Goal: Task Accomplishment & Management: Manage account settings

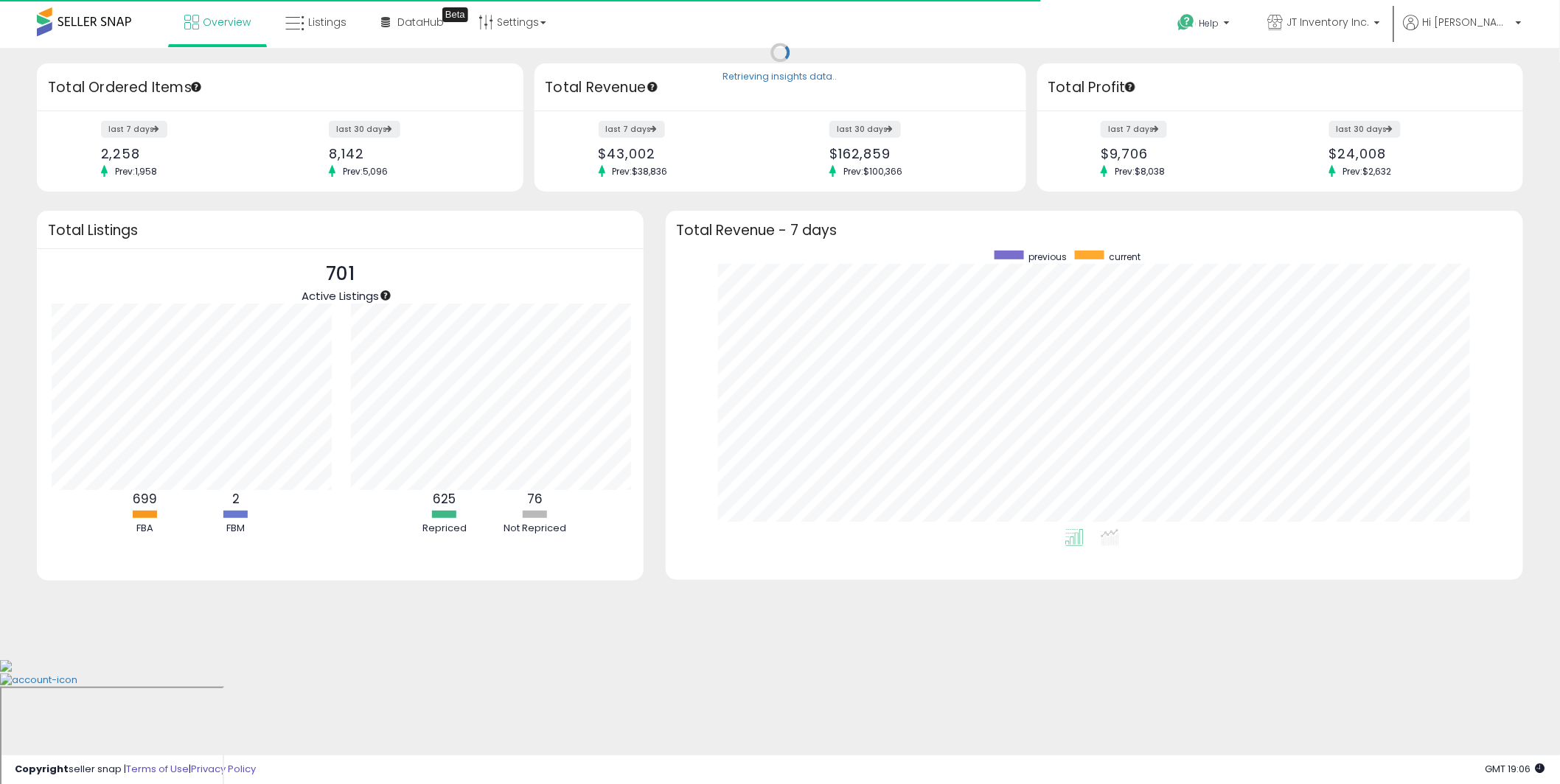
scroll to position [736491, 736255]
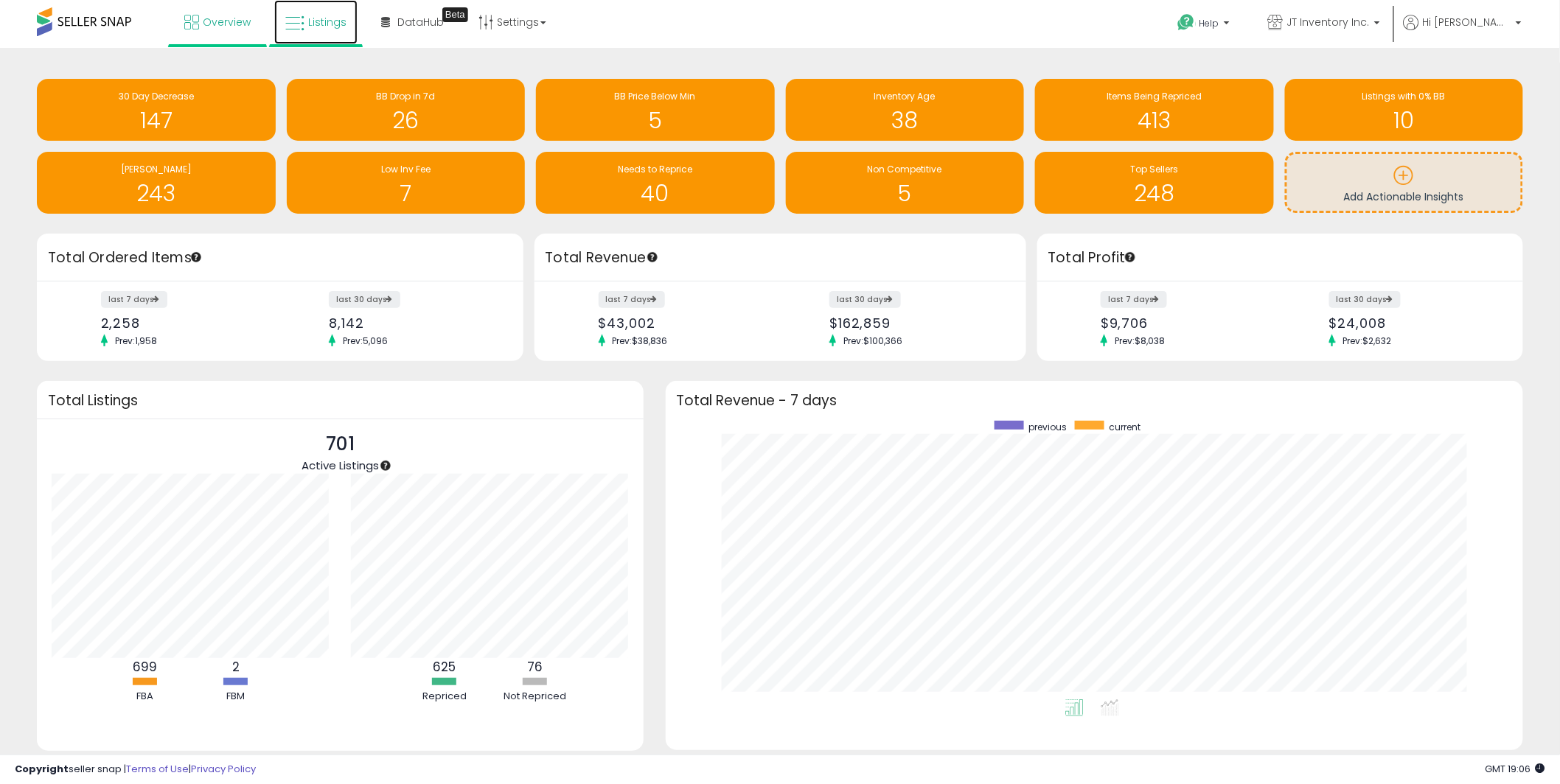
click at [293, 32] on icon at bounding box center [295, 24] width 19 height 19
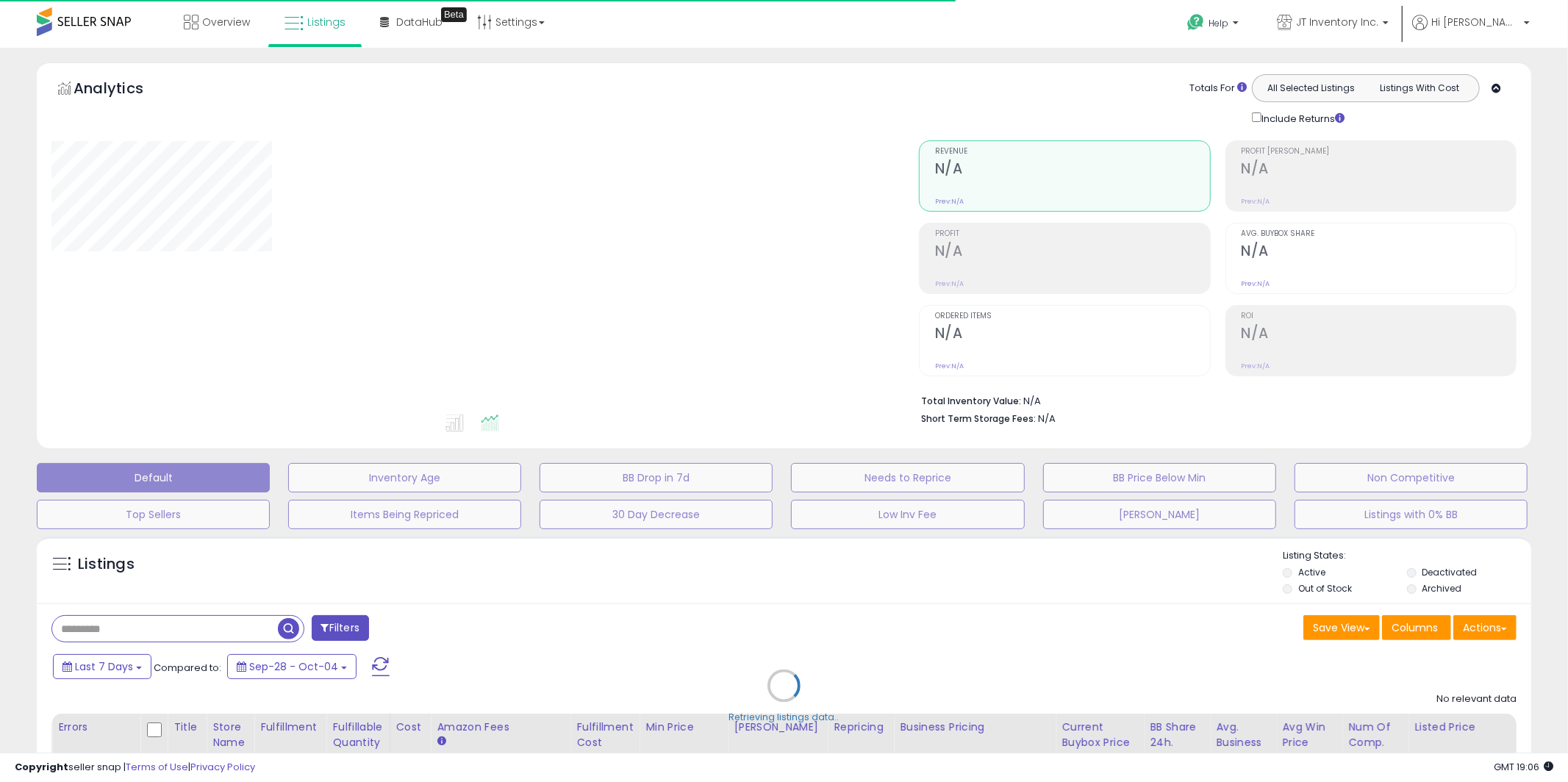
click at [183, 630] on div "Retrieving listings data.." at bounding box center [784, 696] width 1516 height 335
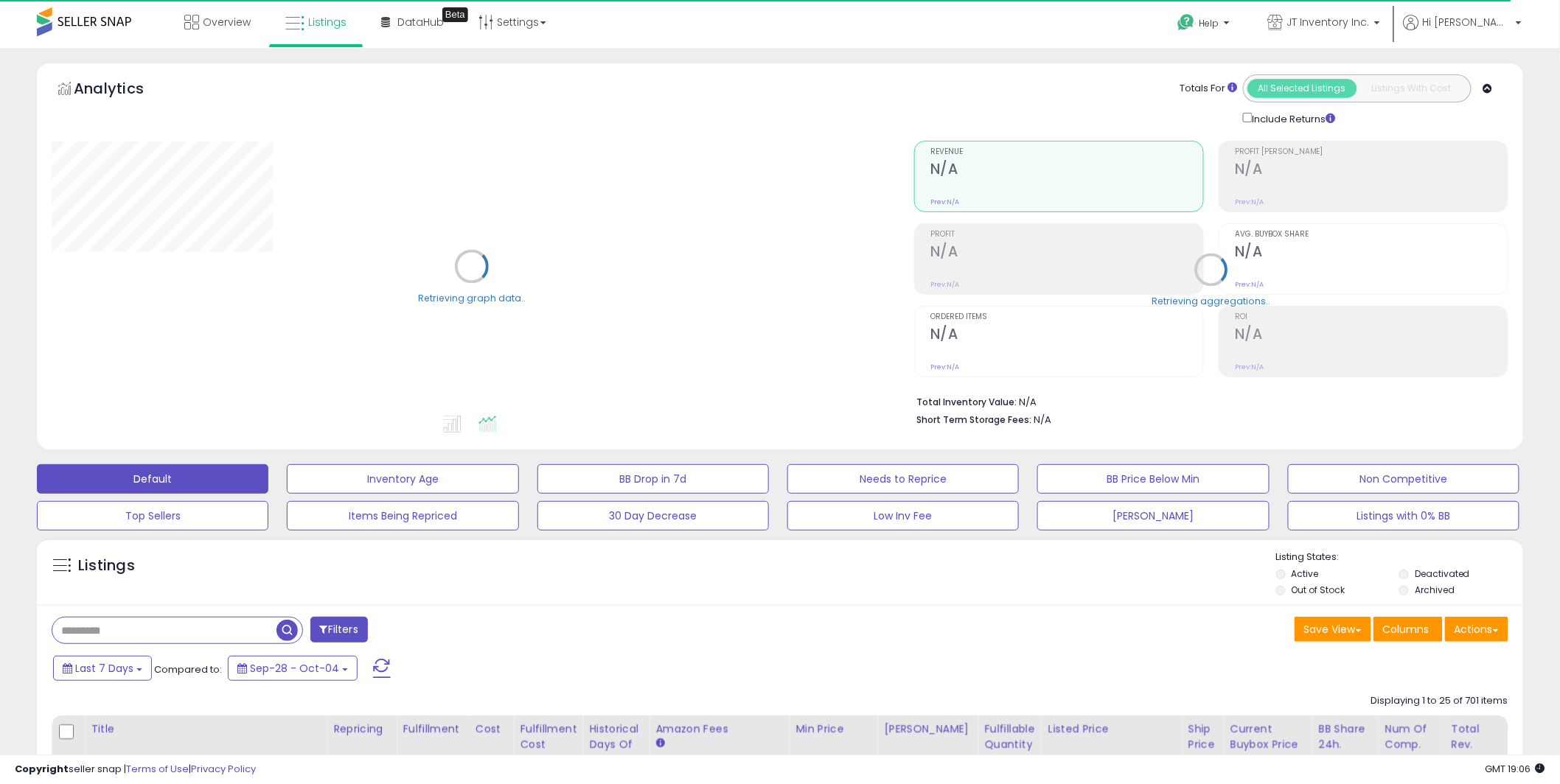
click at [145, 636] on input "text" at bounding box center [164, 630] width 225 height 26
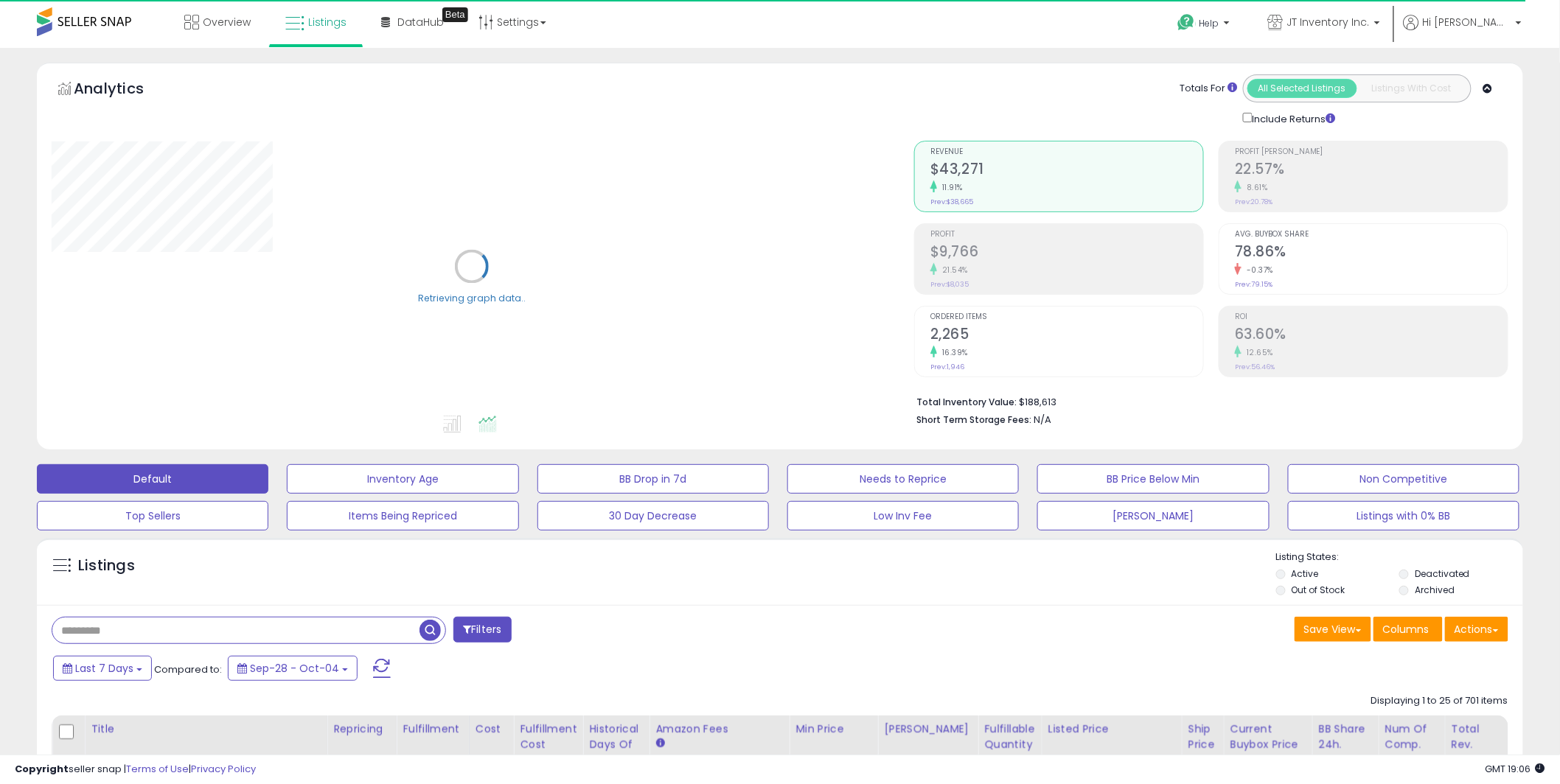
paste input "**********"
type input "**********"
click at [432, 631] on span "button" at bounding box center [430, 630] width 21 height 21
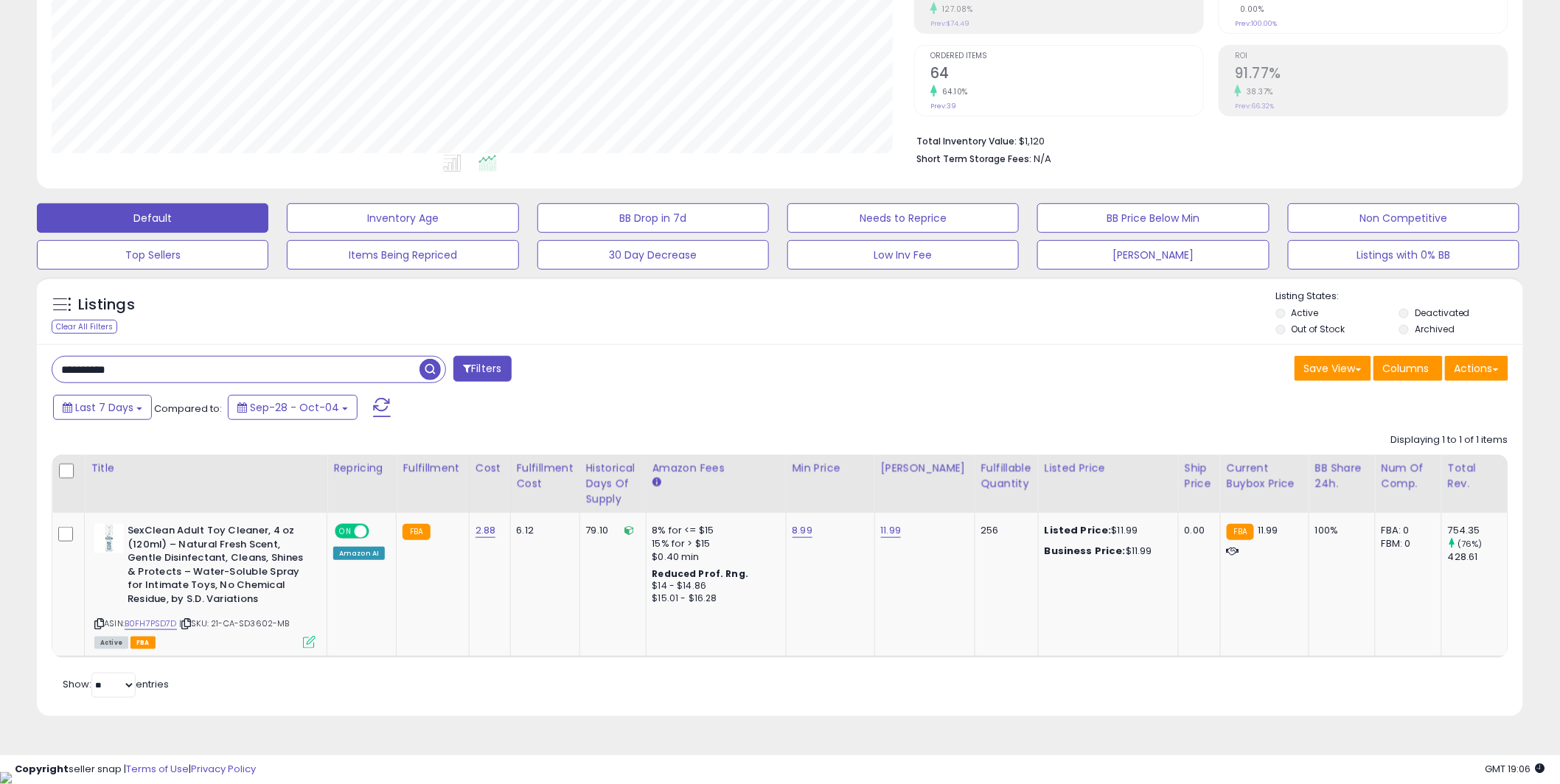
scroll to position [302, 862]
click at [885, 532] on link "11.99" at bounding box center [890, 530] width 20 height 14
click at [857, 491] on input "*****" at bounding box center [848, 495] width 131 height 25
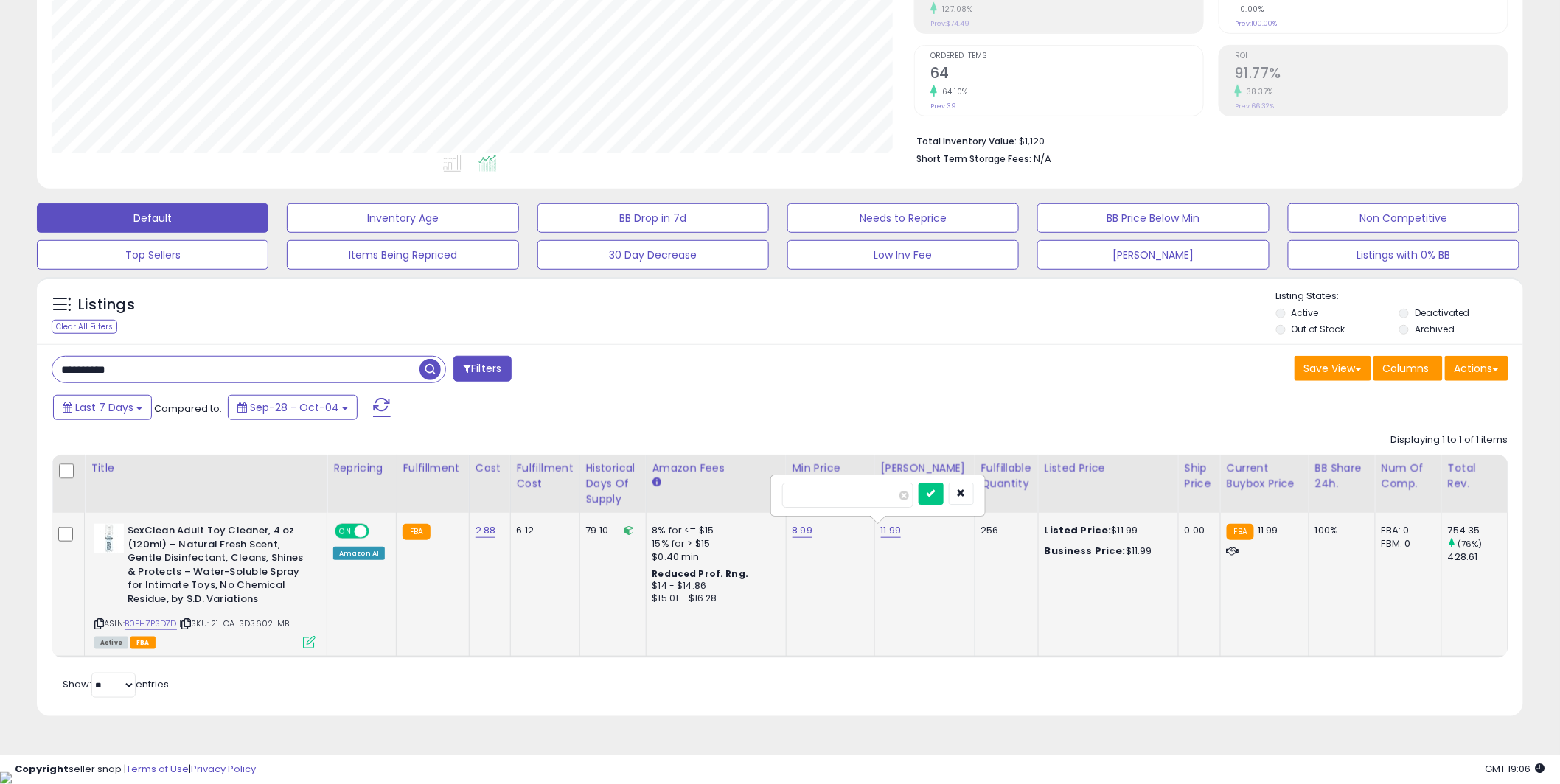
click at [857, 491] on input "*****" at bounding box center [848, 495] width 131 height 25
type input "*****"
click at [943, 501] on button "submit" at bounding box center [931, 493] width 25 height 22
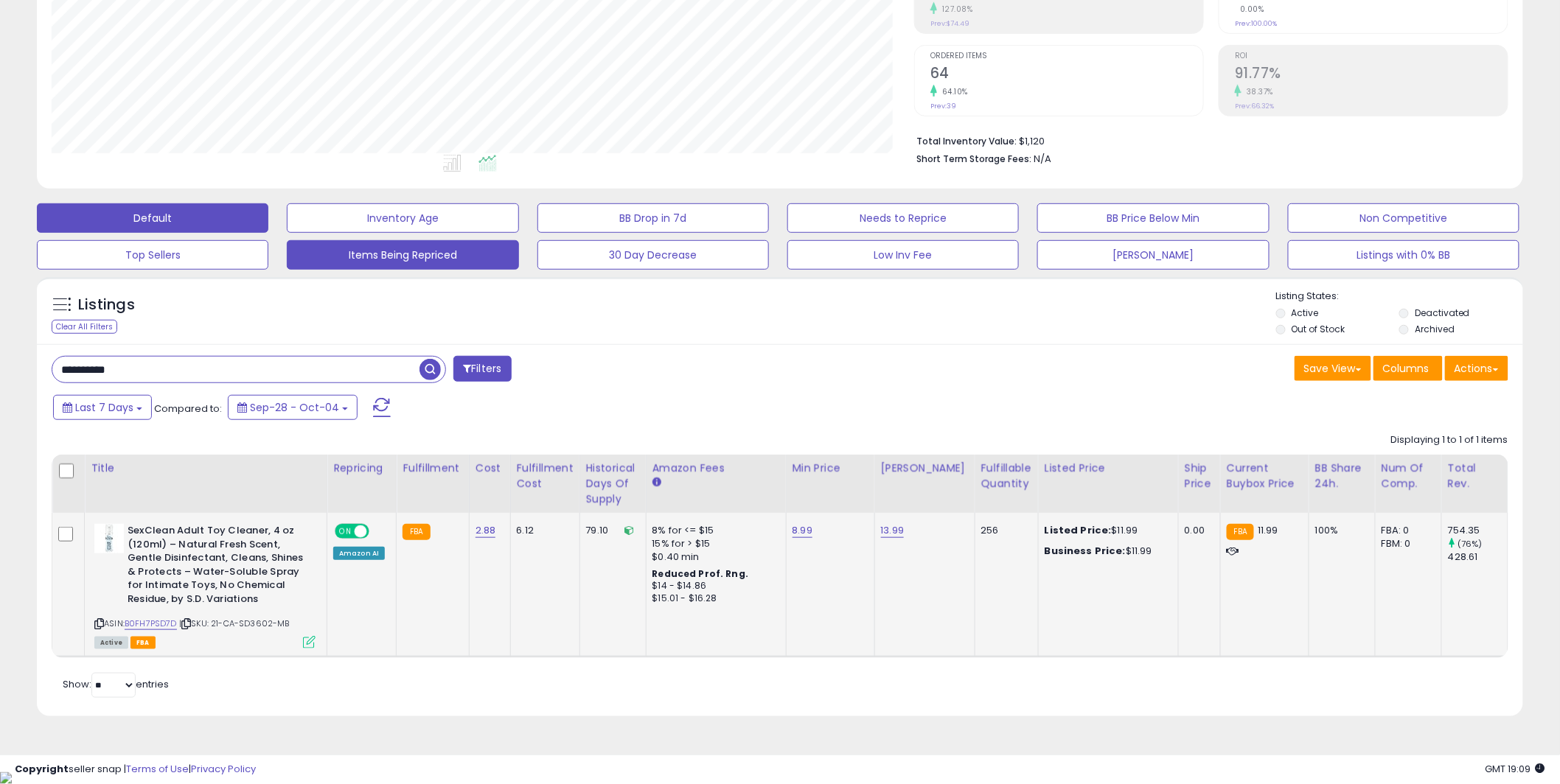
scroll to position [0, 0]
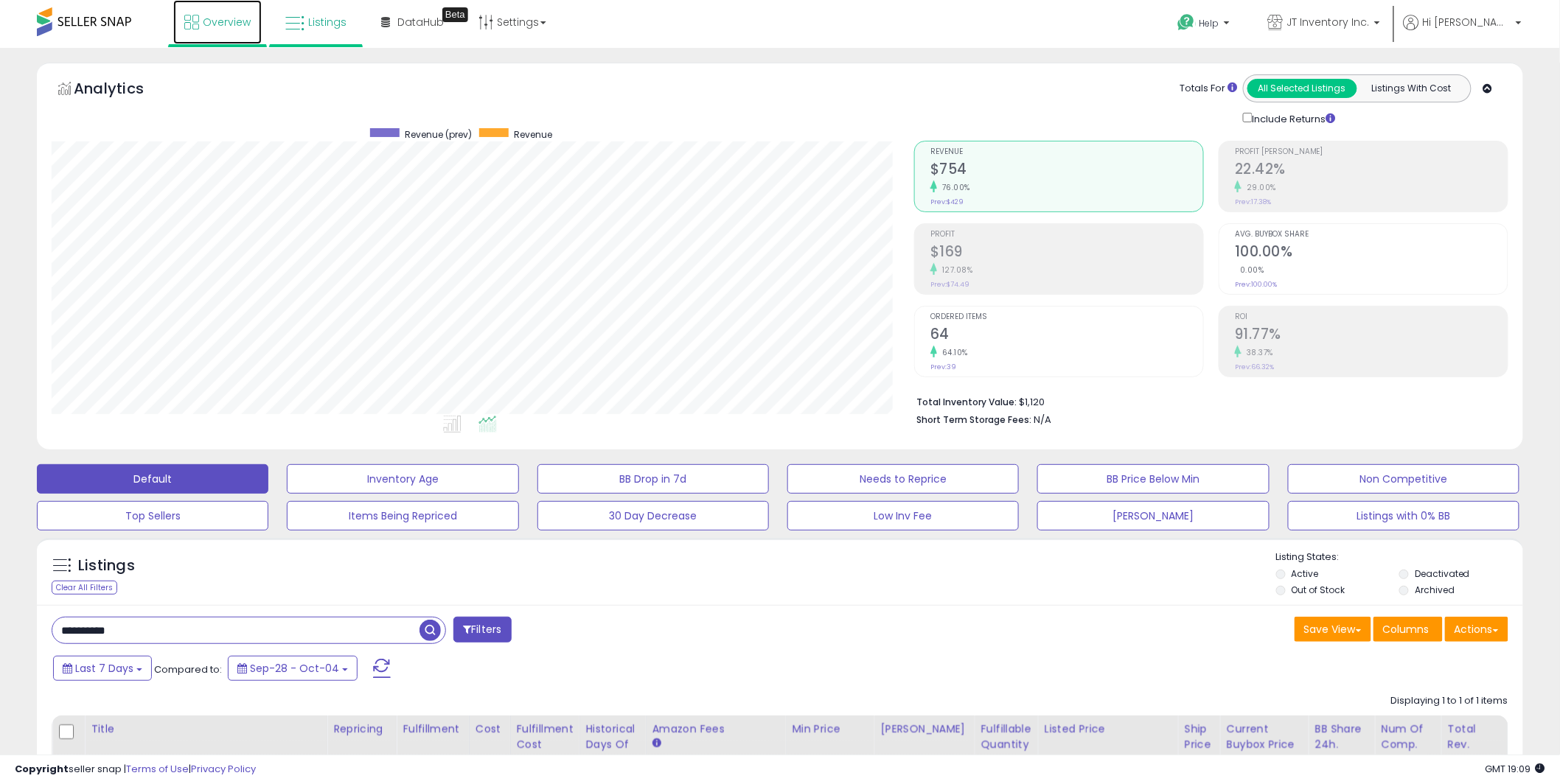
click at [220, 21] on span "Overview" at bounding box center [226, 21] width 48 height 14
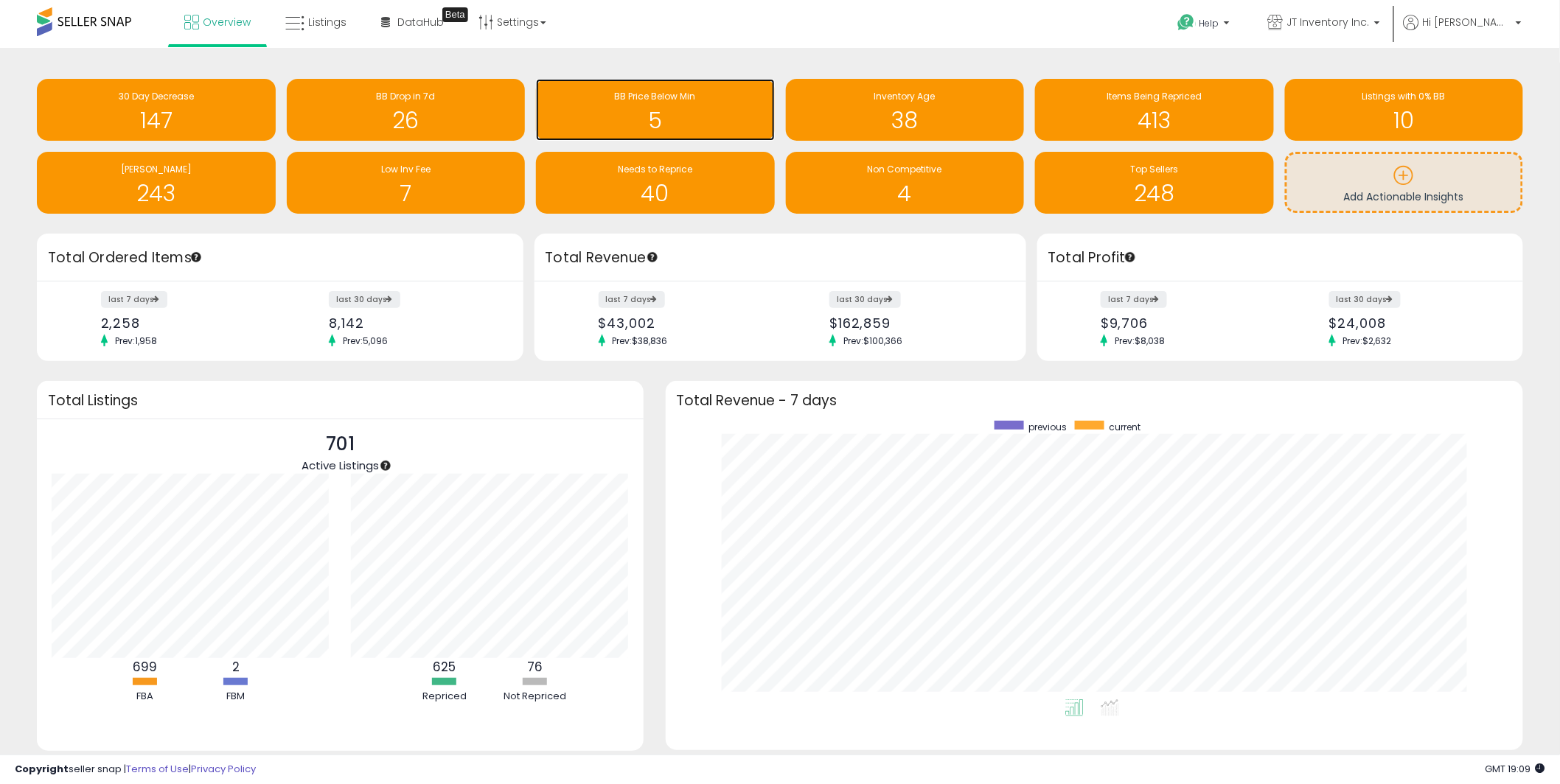
click at [741, 118] on h1 "5" at bounding box center [655, 119] width 225 height 24
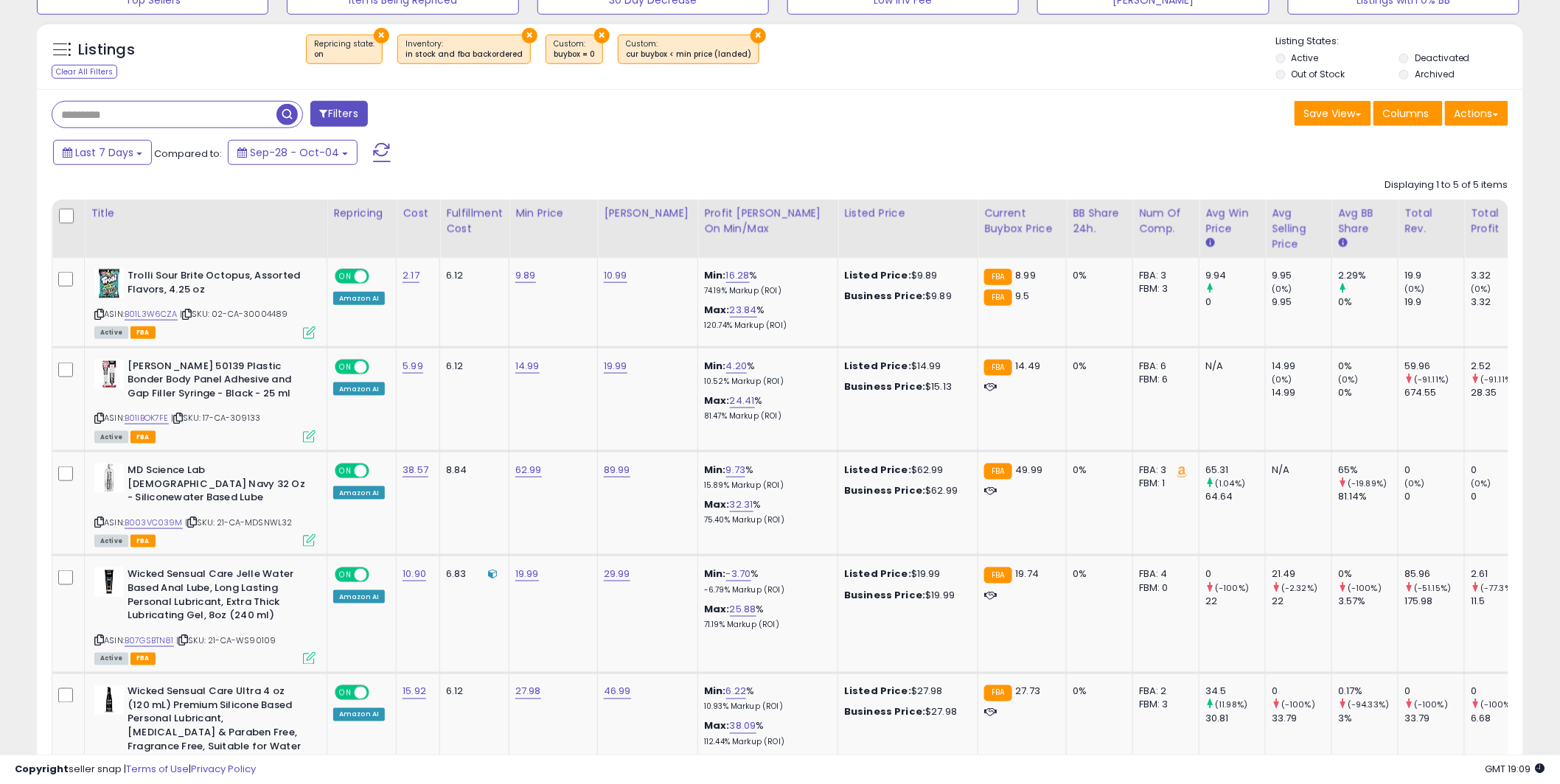
scroll to position [581, 0]
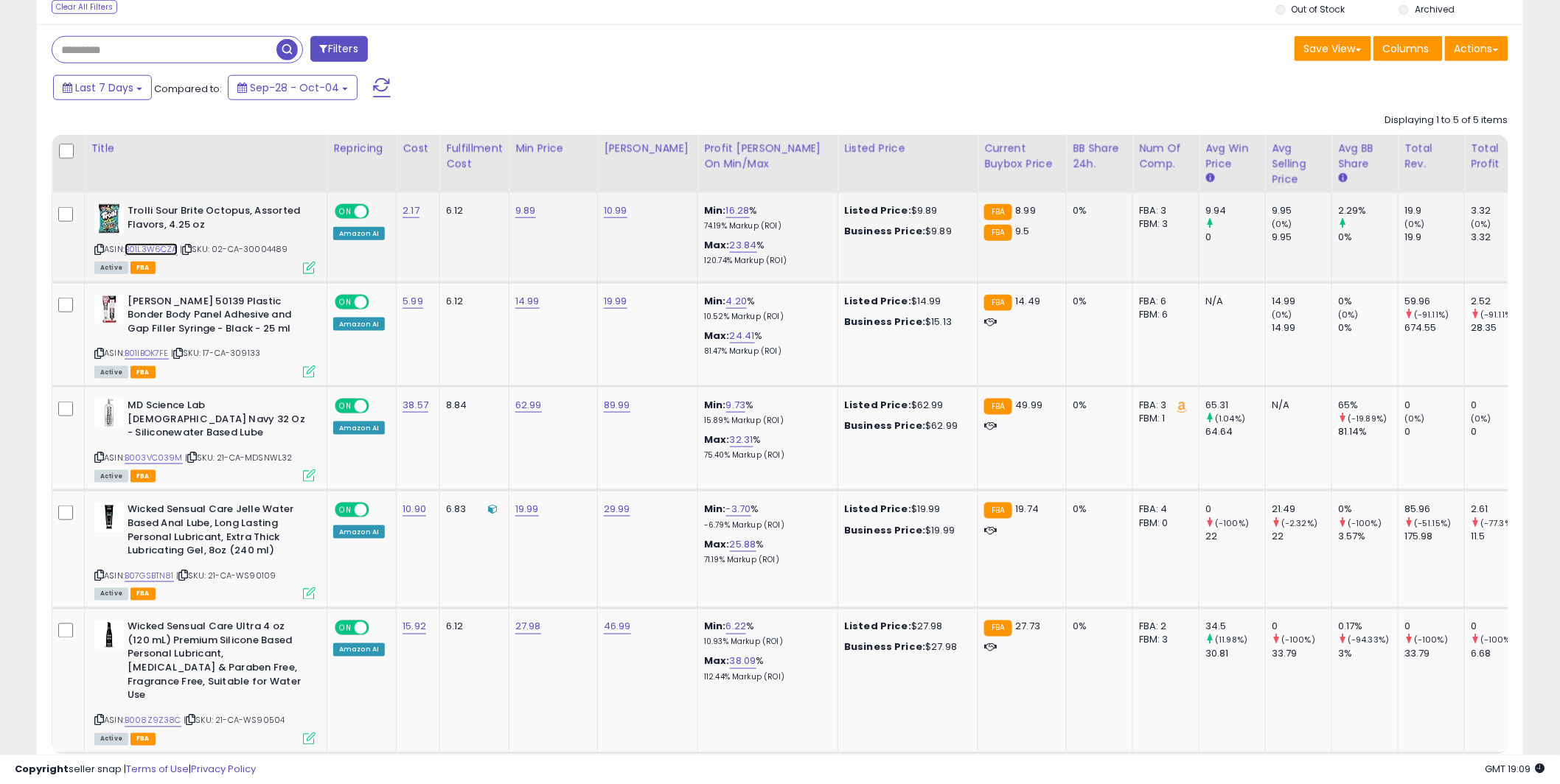
click at [164, 246] on link "B01L3W6CZA" at bounding box center [150, 248] width 53 height 13
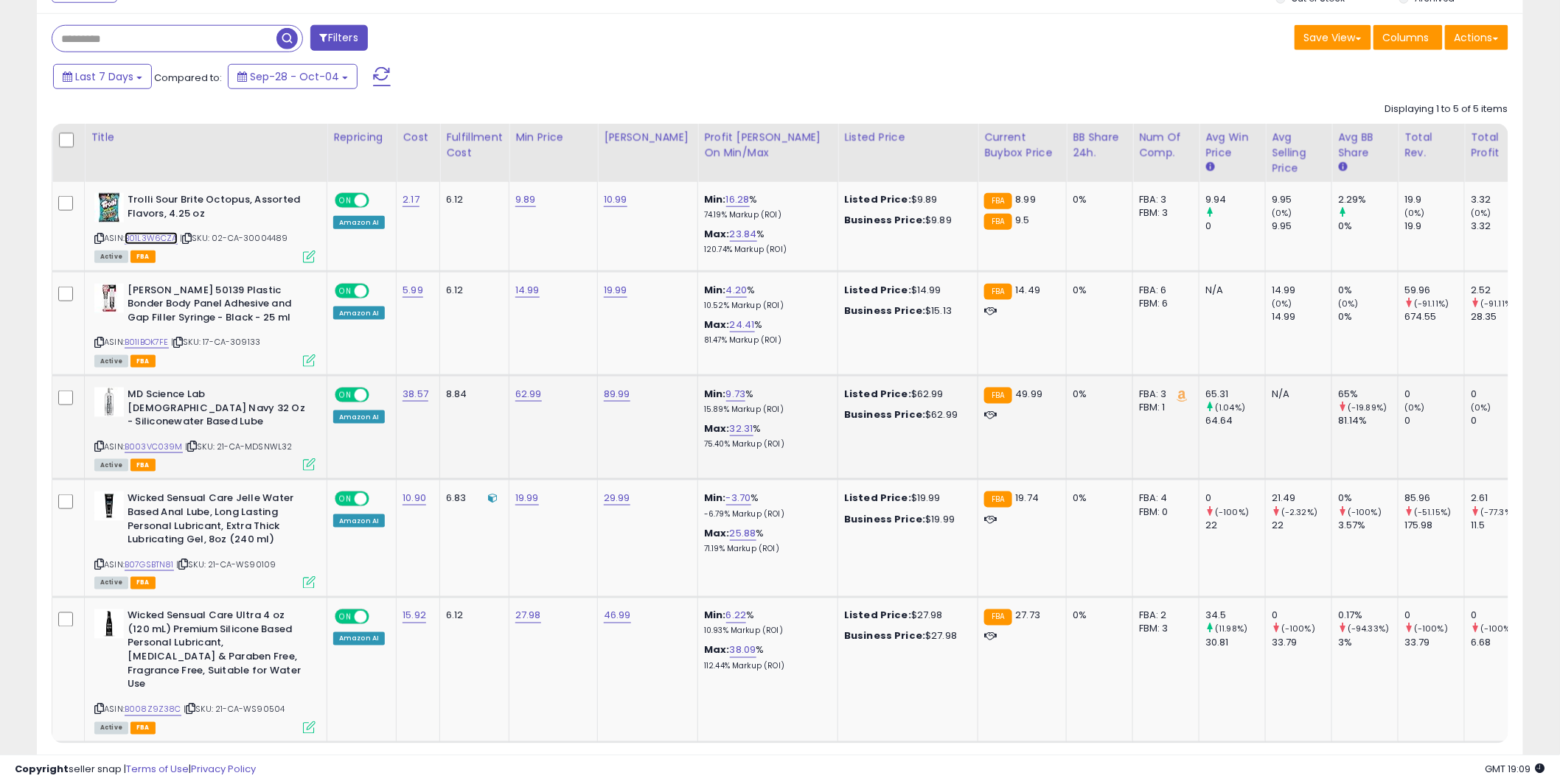
scroll to position [602, 0]
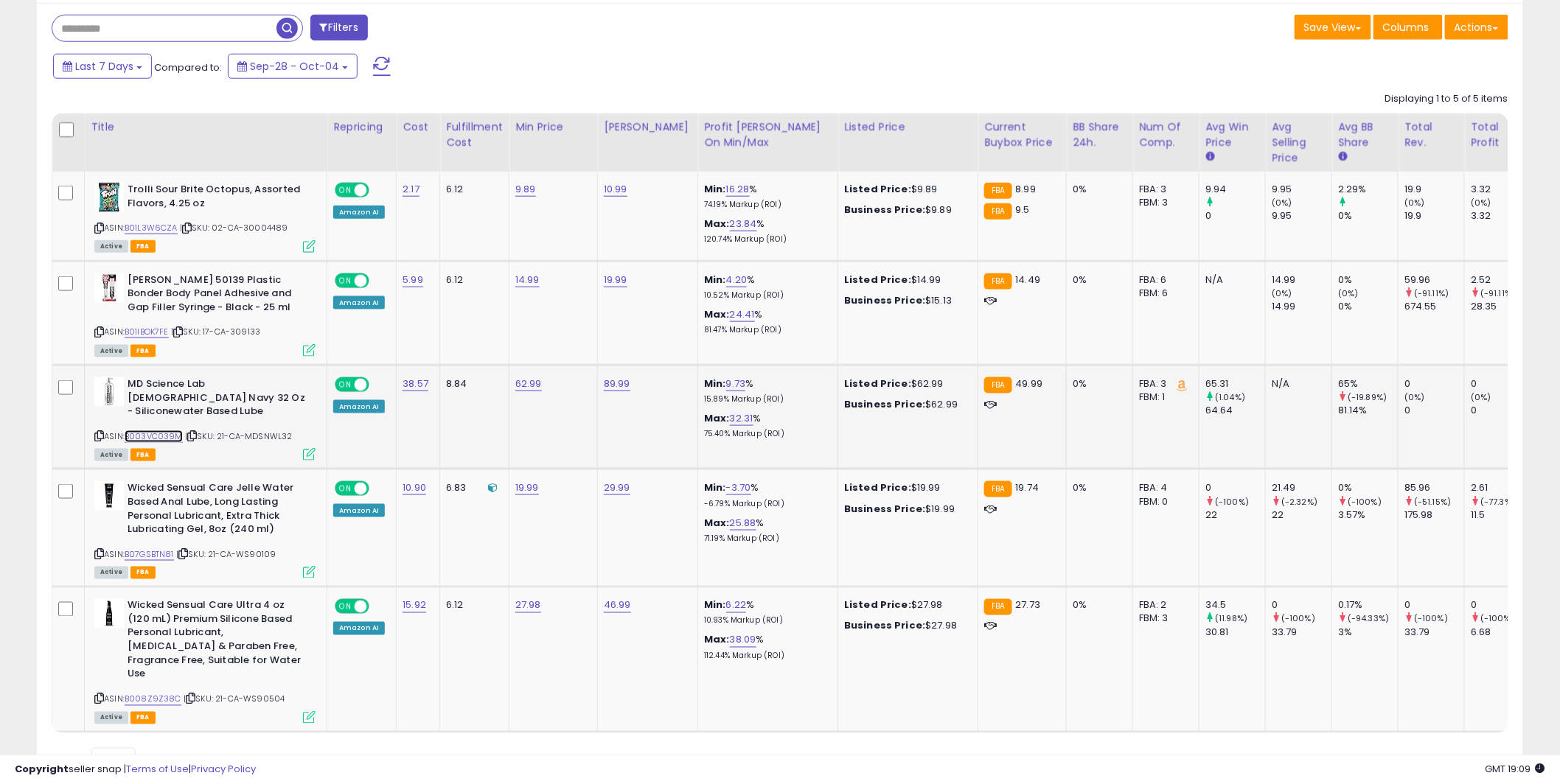
click at [180, 431] on link "B003VC039M" at bounding box center [153, 436] width 58 height 13
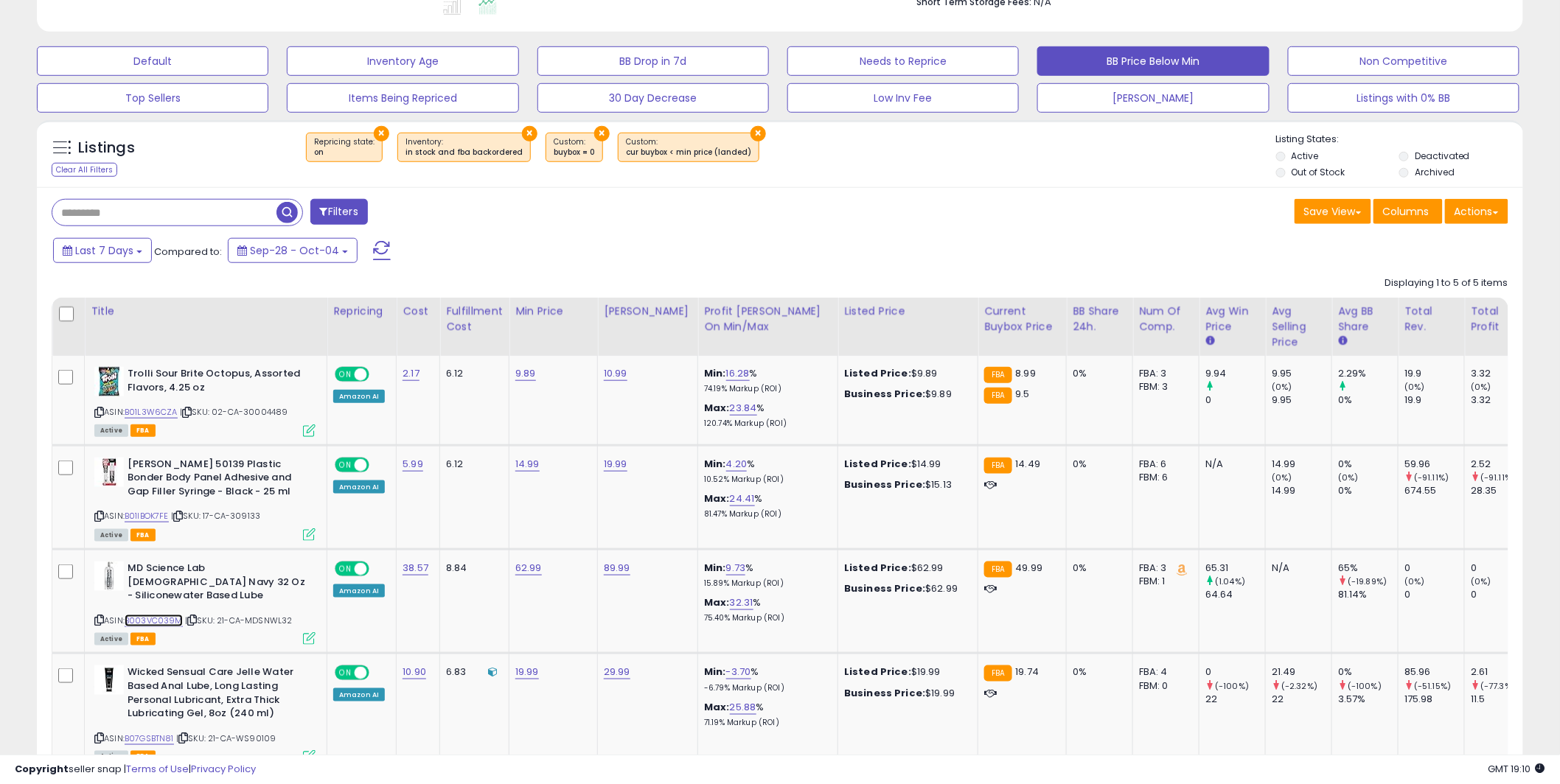
scroll to position [0, 0]
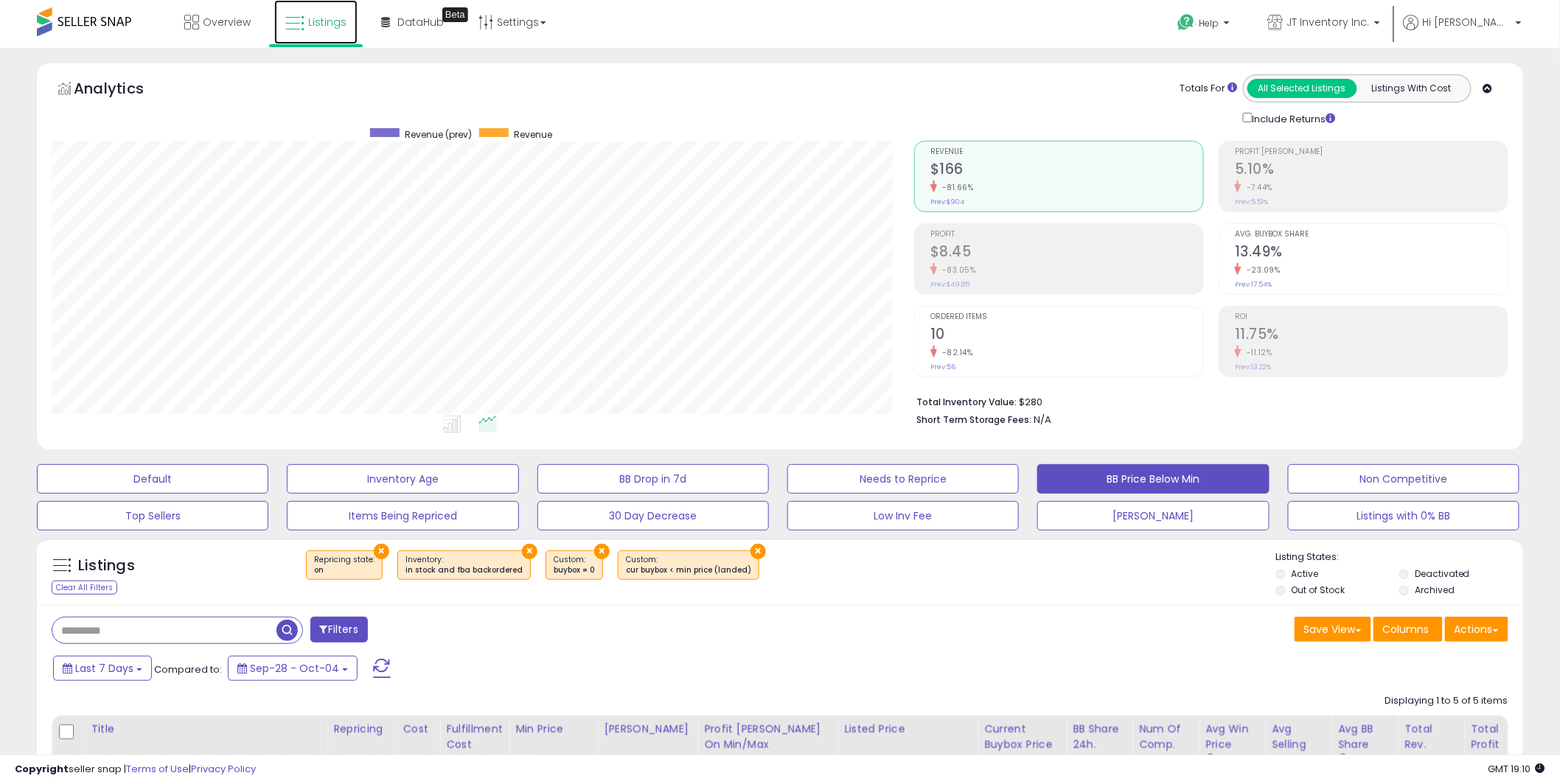
click at [317, 30] on link "Listings" at bounding box center [316, 22] width 83 height 44
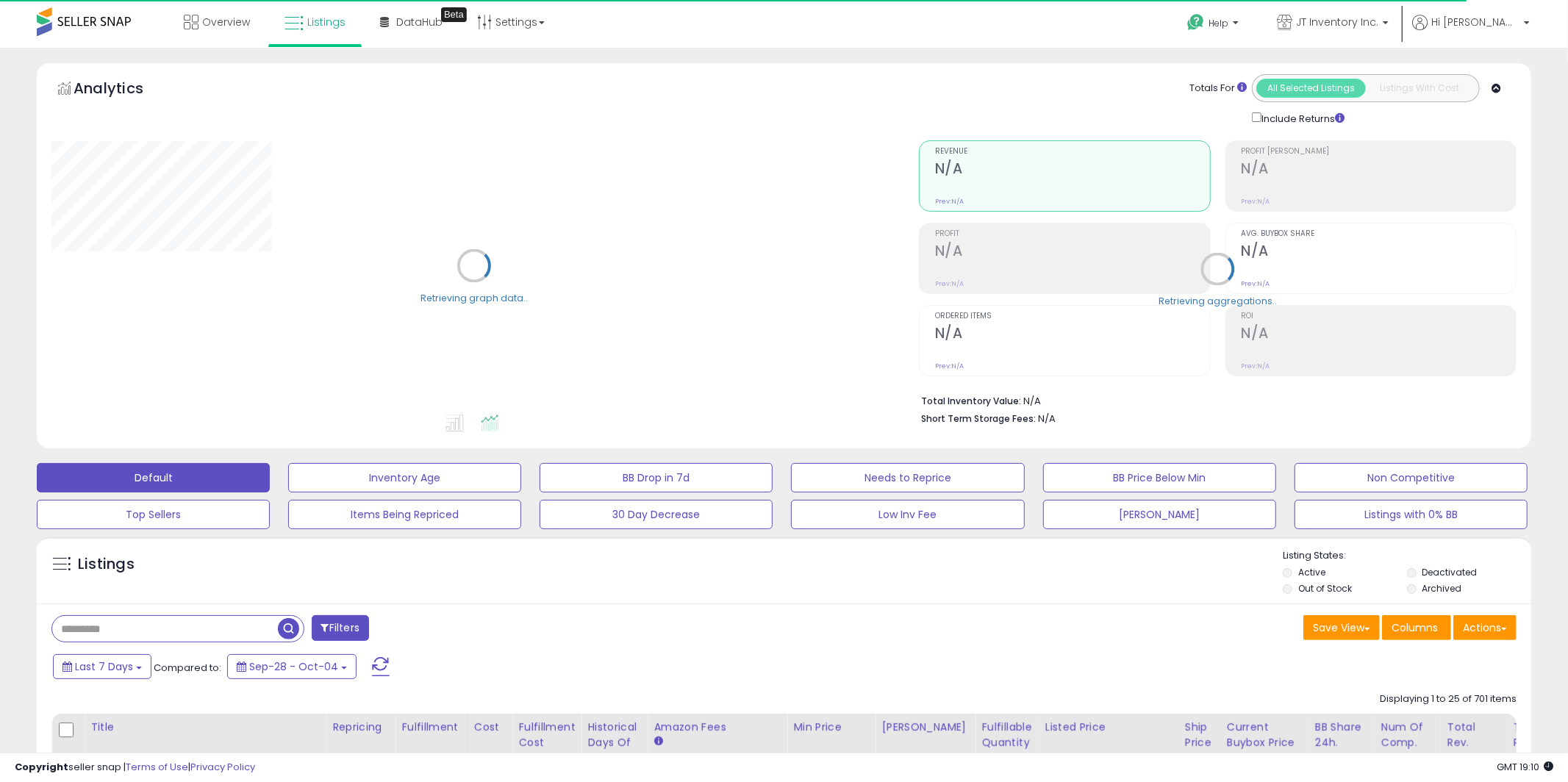
click at [1306, 267] on div "Retrieving aggregations.." at bounding box center [1217, 280] width 620 height 307
click at [1281, 259] on h2 "78.86%" at bounding box center [1366, 252] width 272 height 20
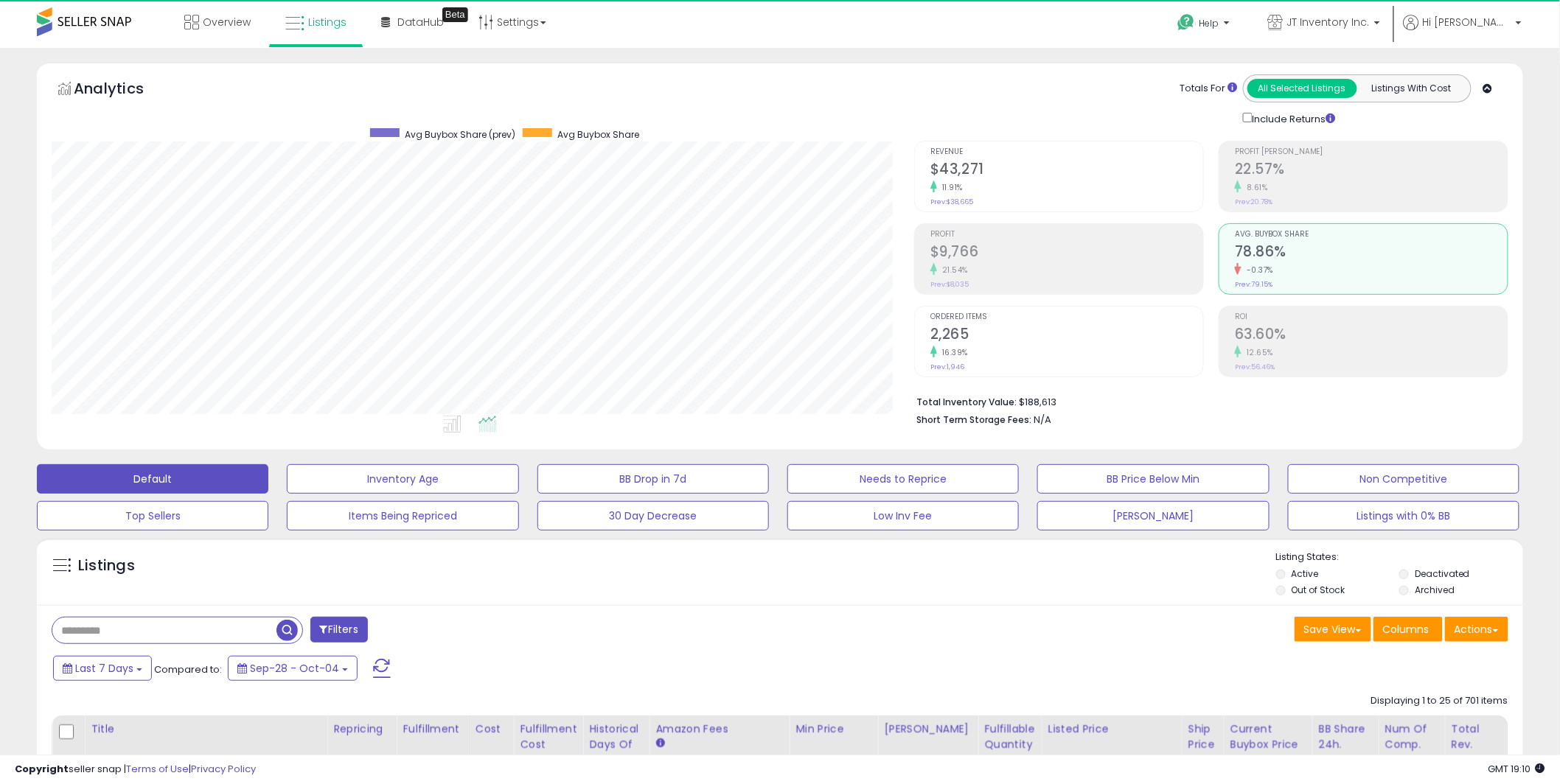
scroll to position [302, 862]
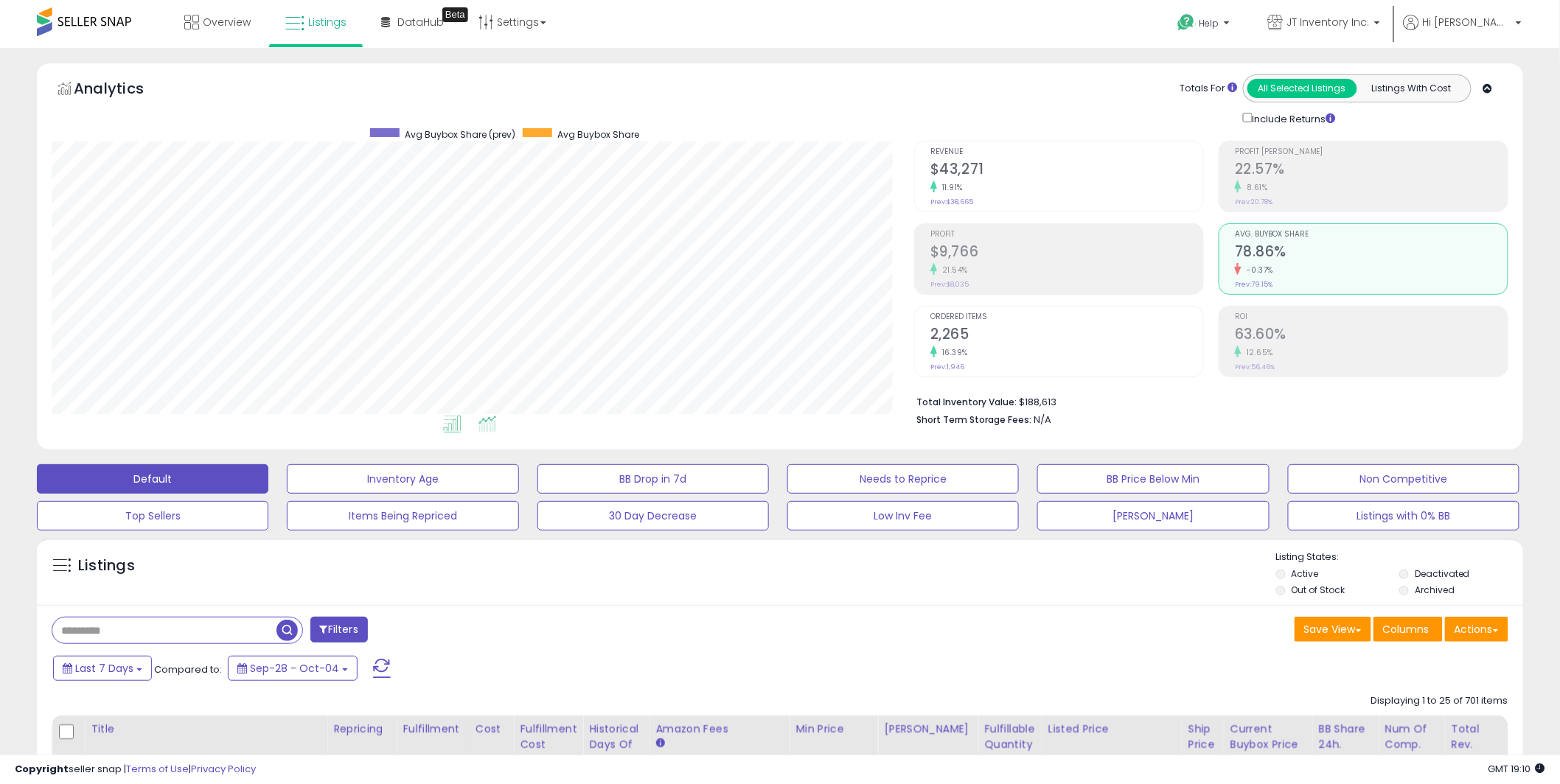
click at [444, 431] on icon at bounding box center [452, 424] width 18 height 17
click at [1154, 512] on button "[PERSON_NAME]" at bounding box center [1152, 515] width 231 height 30
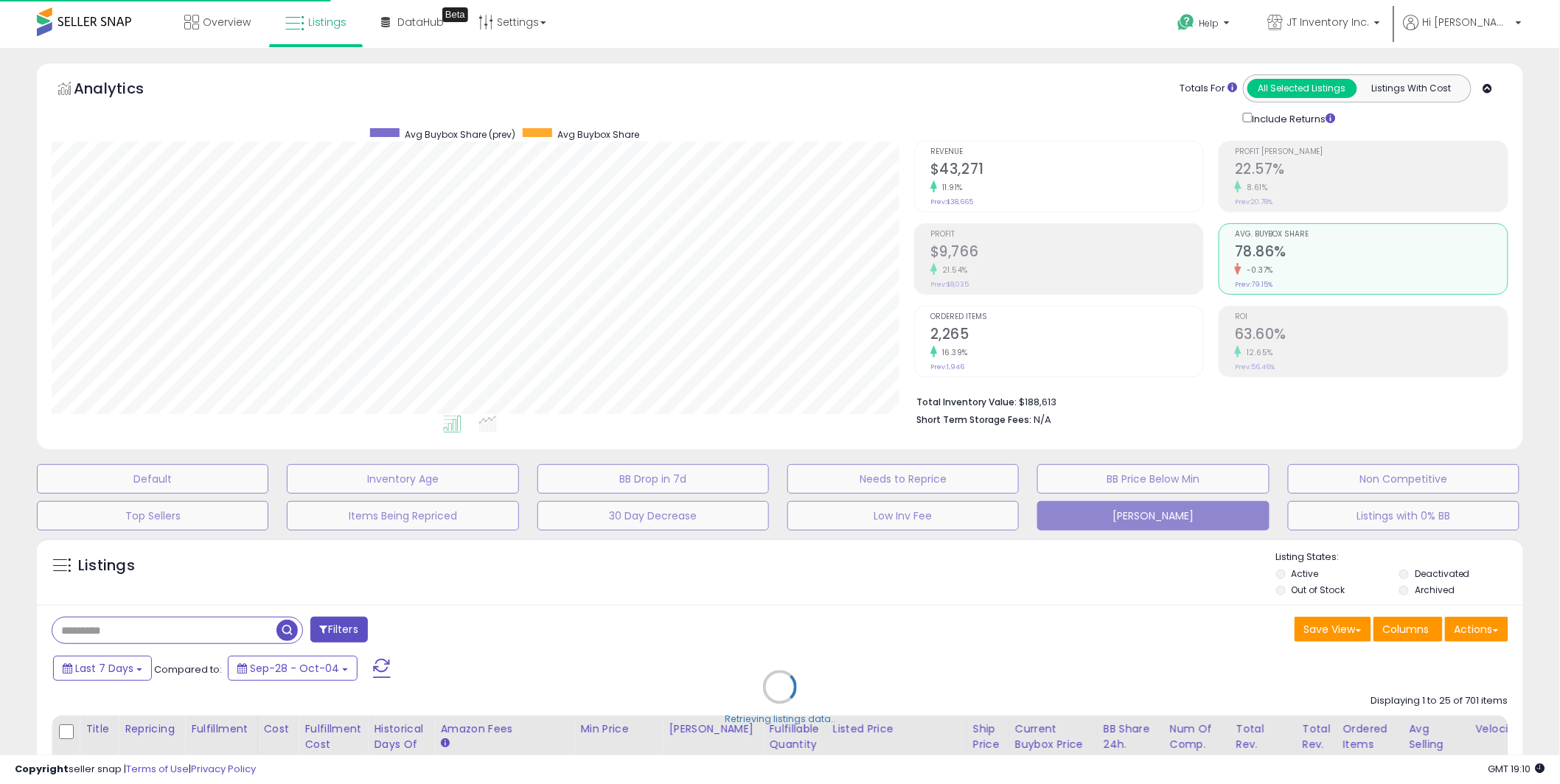
scroll to position [302, 870]
type input "******"
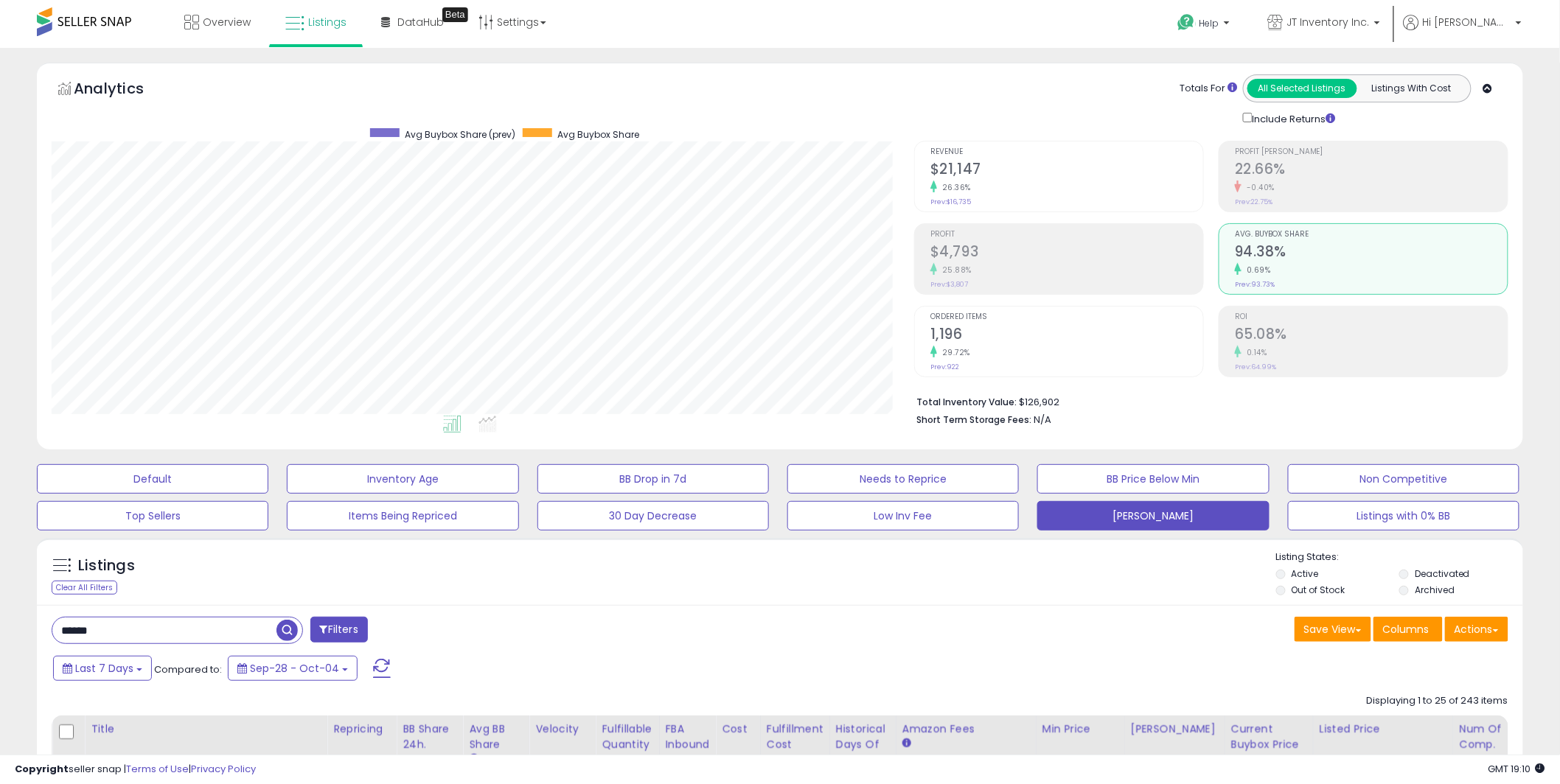
scroll to position [302, 862]
click at [486, 427] on icon at bounding box center [487, 424] width 18 height 17
click at [984, 196] on div "Revenue $21,147 26.36% Prev: $16,735" at bounding box center [1066, 174] width 273 height 66
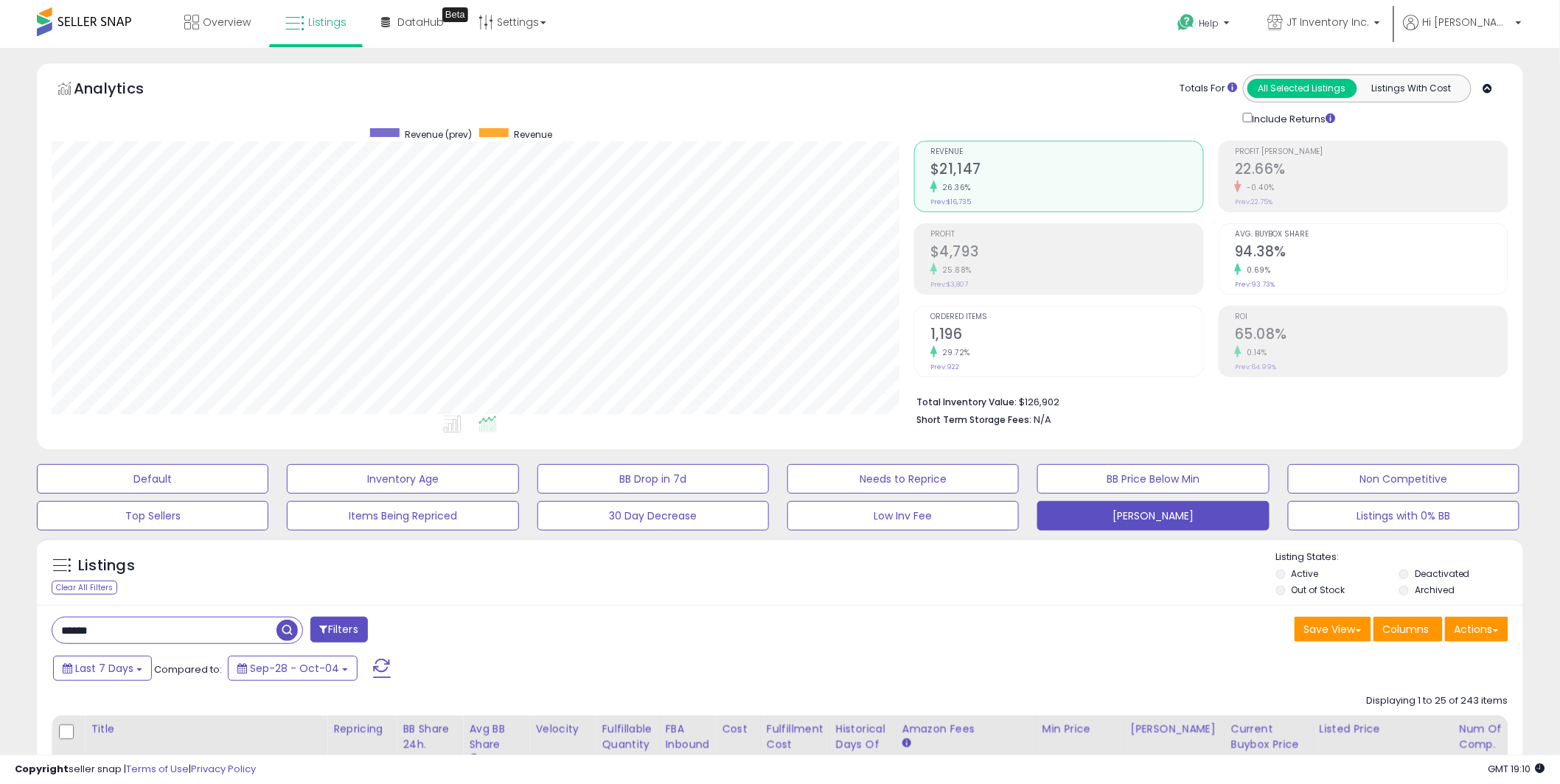
scroll to position [736467, 736221]
click at [450, 426] on icon at bounding box center [452, 424] width 18 height 17
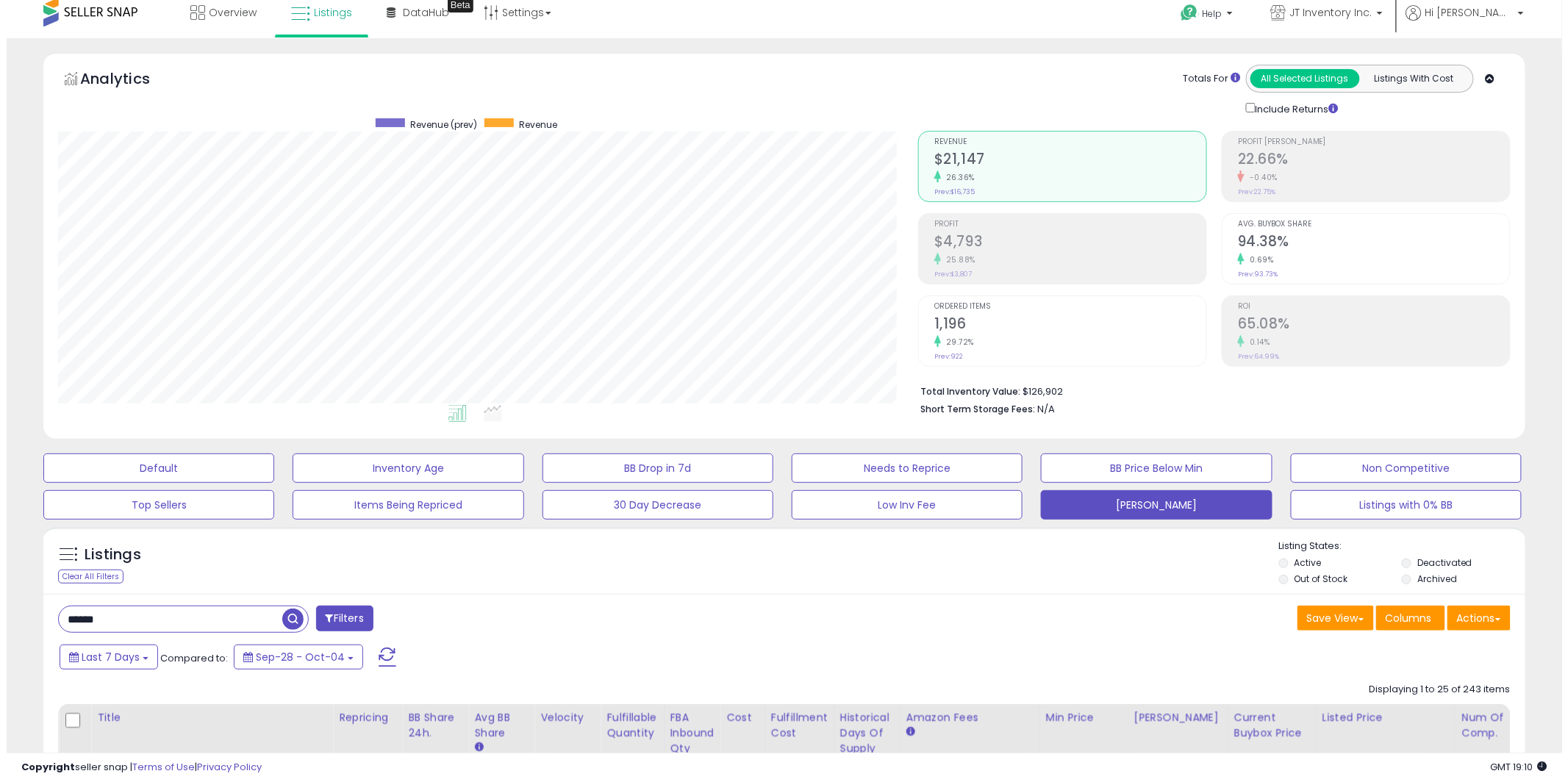
scroll to position [0, 0]
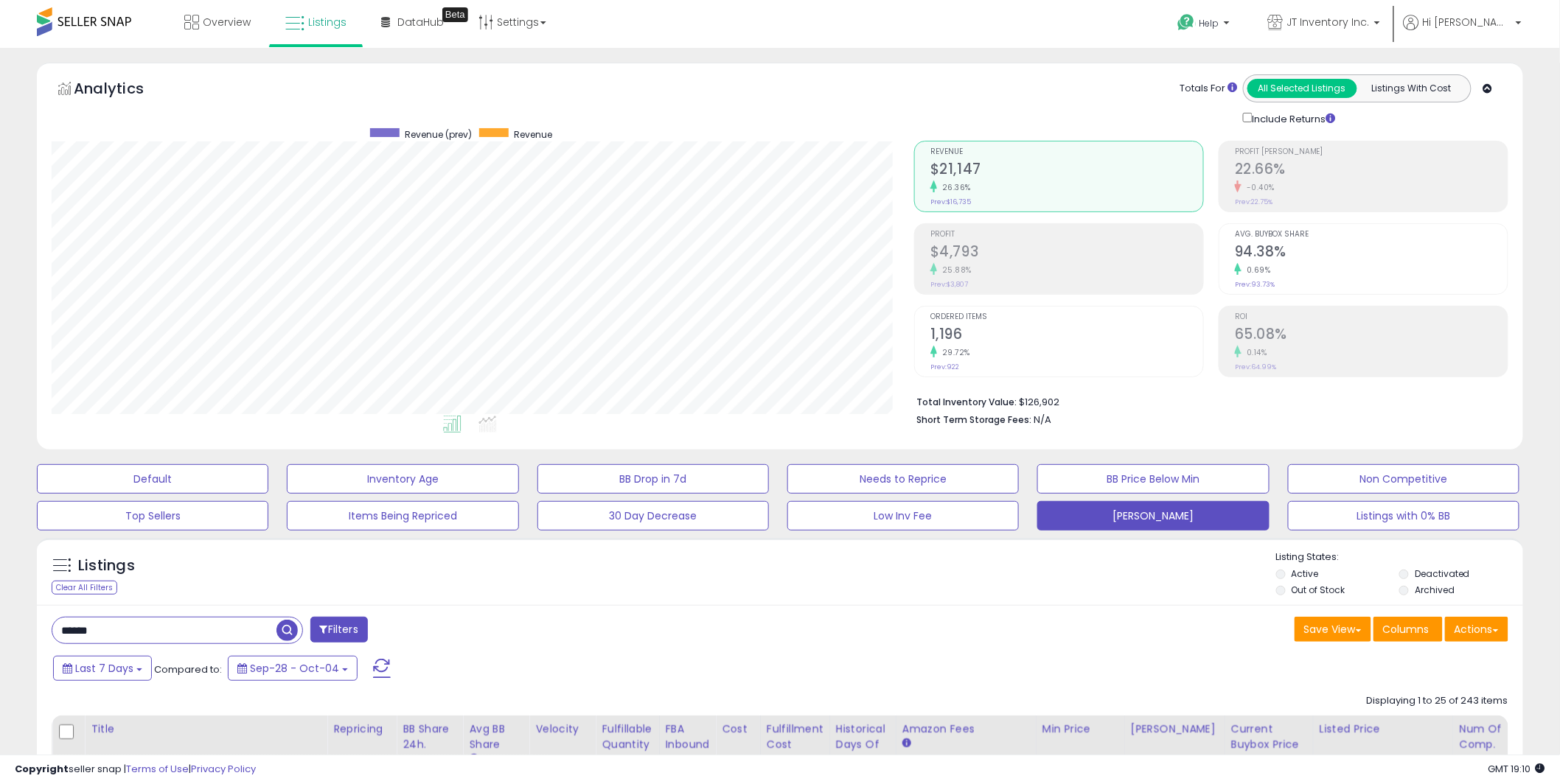
click at [1353, 196] on div "Profit Margin 22.66% -0.40% Prev: 22.75%" at bounding box center [1370, 174] width 273 height 66
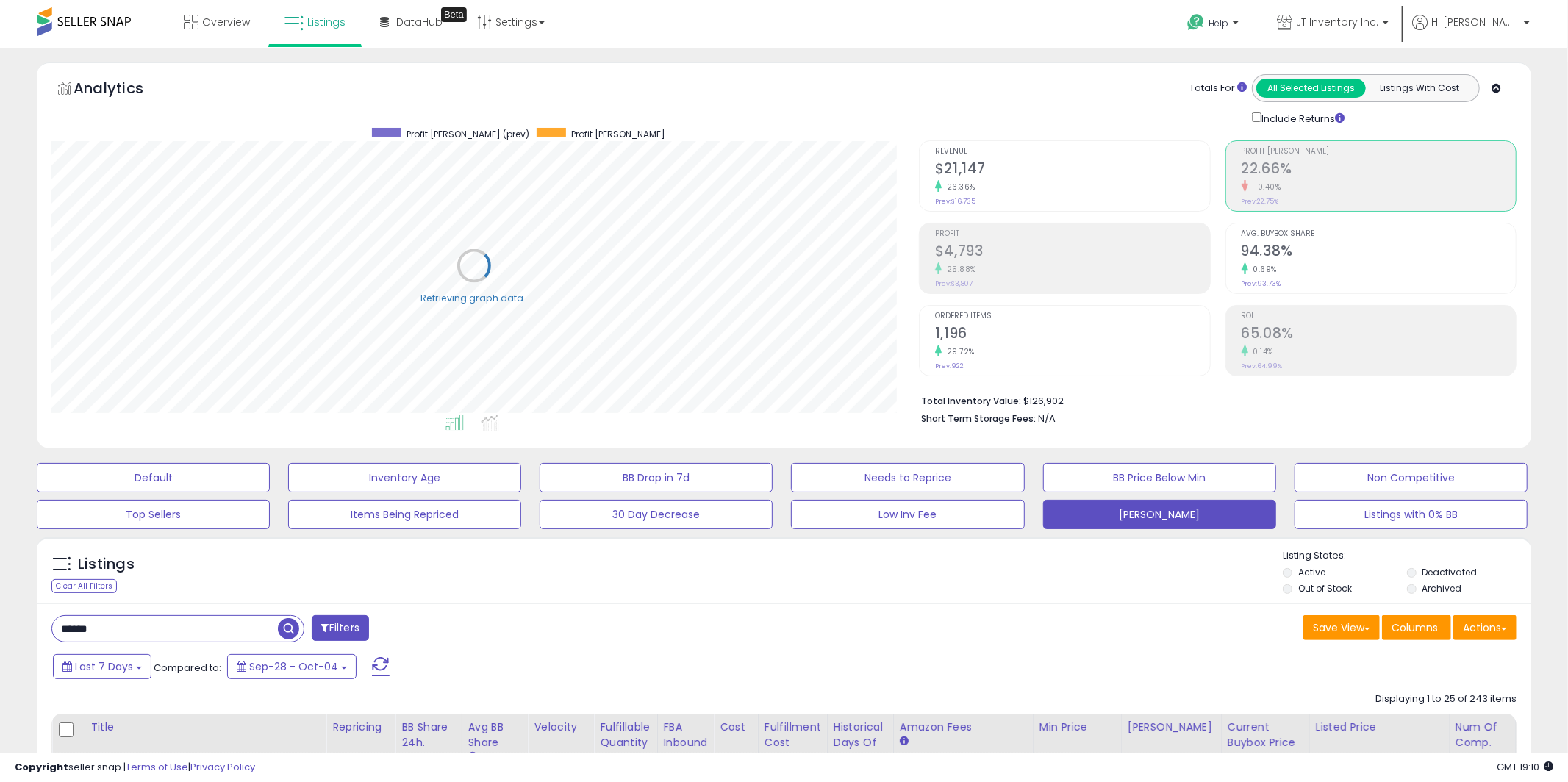
scroll to position [734588, 734102]
click at [1015, 269] on div "25.88%" at bounding box center [1063, 269] width 272 height 14
click at [1017, 342] on h2 "1,196" at bounding box center [1063, 334] width 272 height 20
